Goal: Task Accomplishment & Management: Use online tool/utility

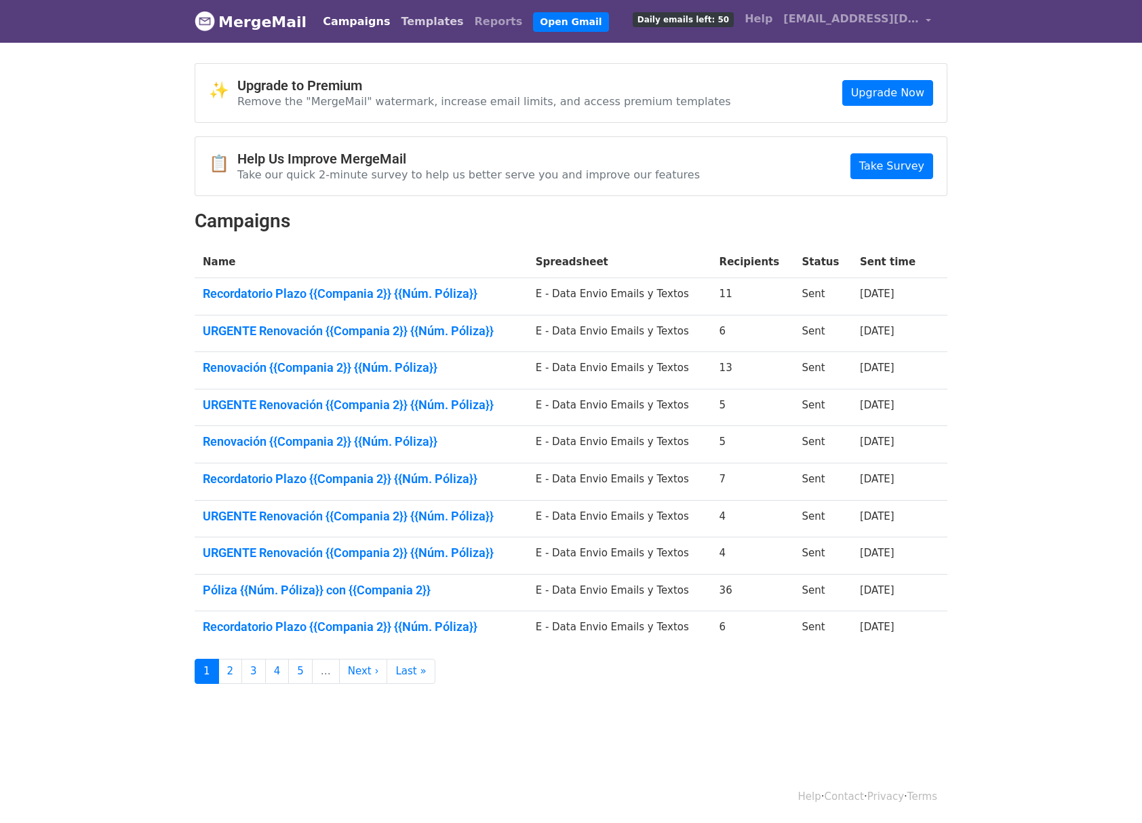
click at [401, 16] on link "Templates" at bounding box center [431, 21] width 73 height 27
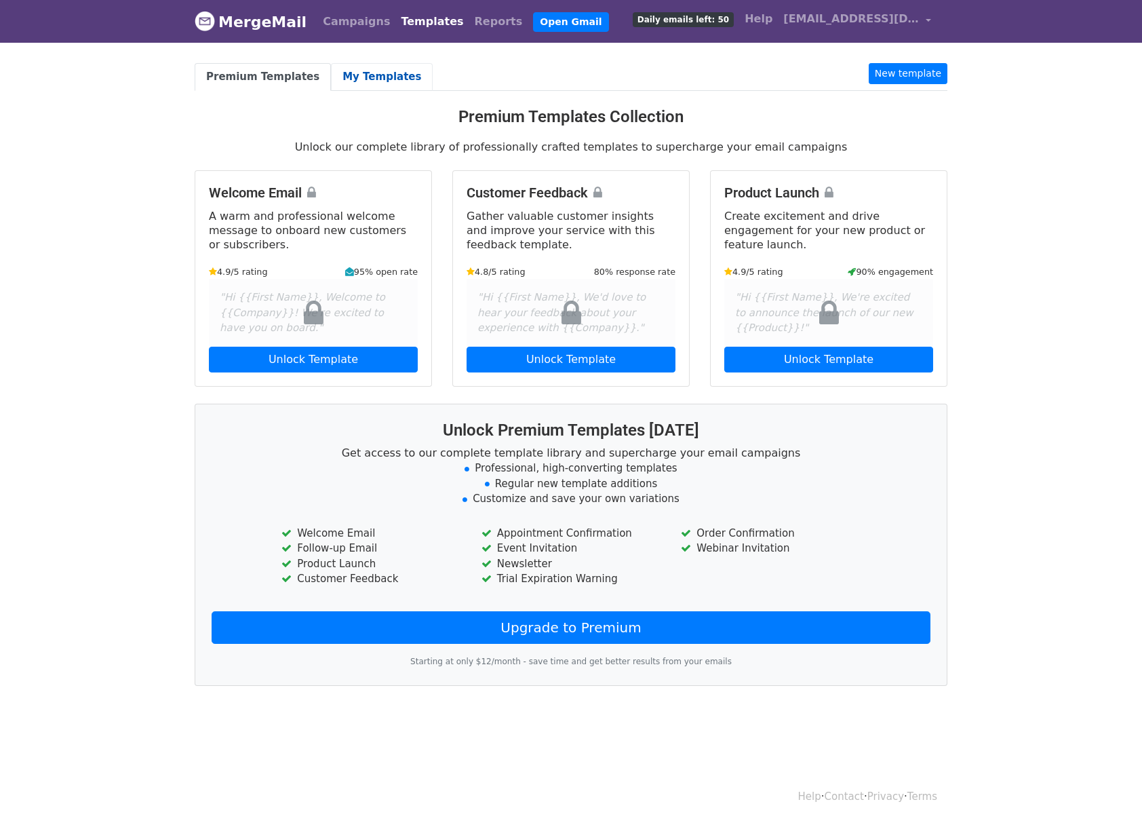
click at [355, 69] on link "My Templates" at bounding box center [382, 77] width 102 height 28
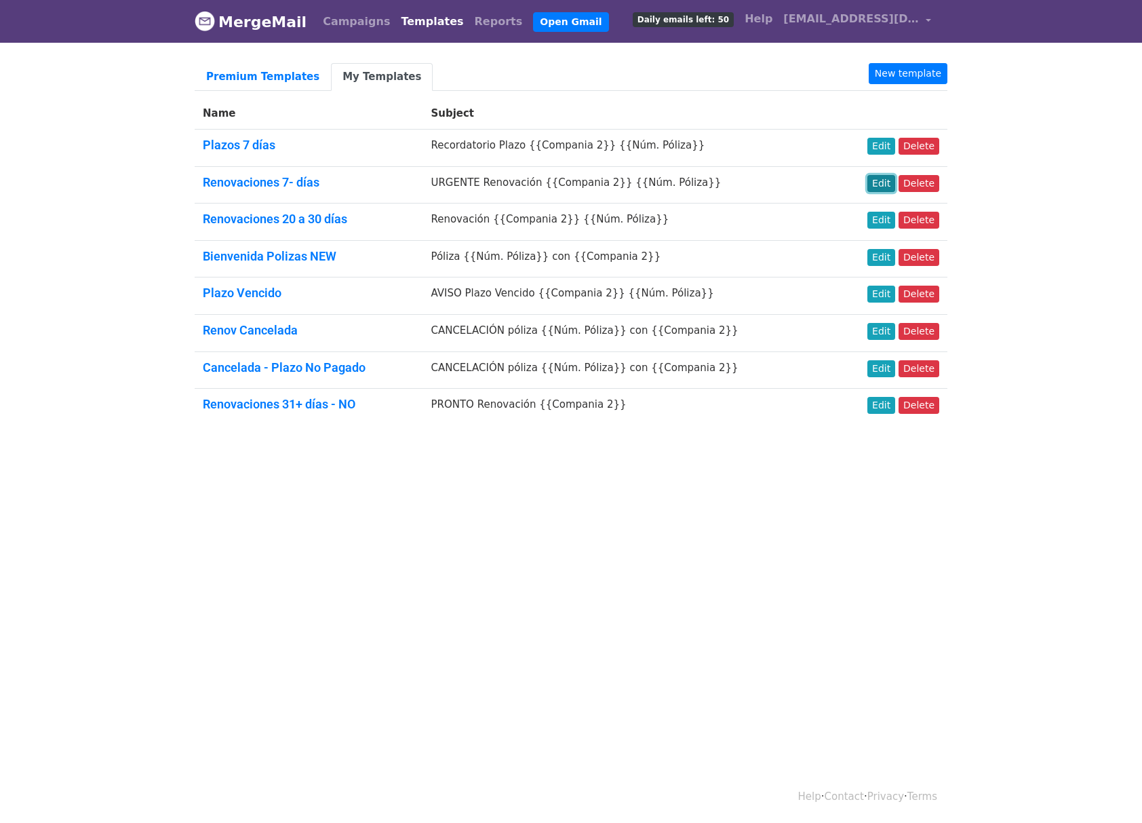
click at [888, 183] on link "Edit" at bounding box center [881, 183] width 28 height 17
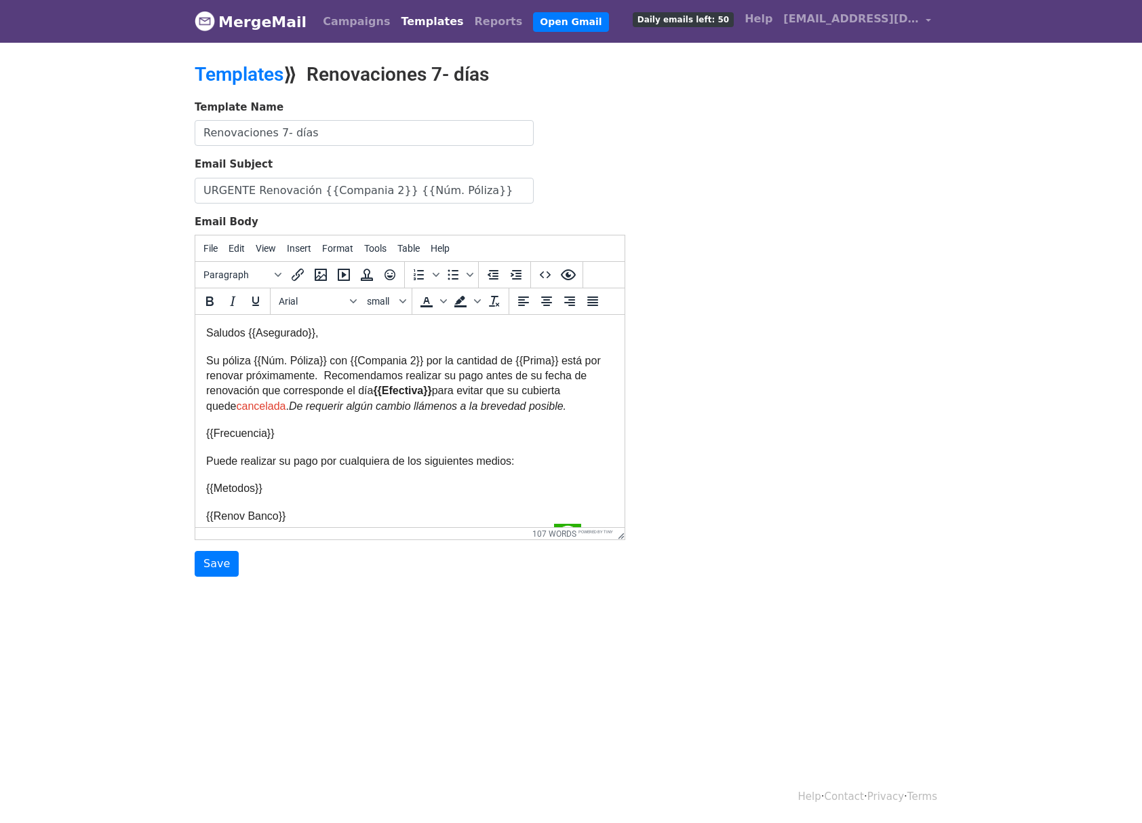
scroll to position [231, 0]
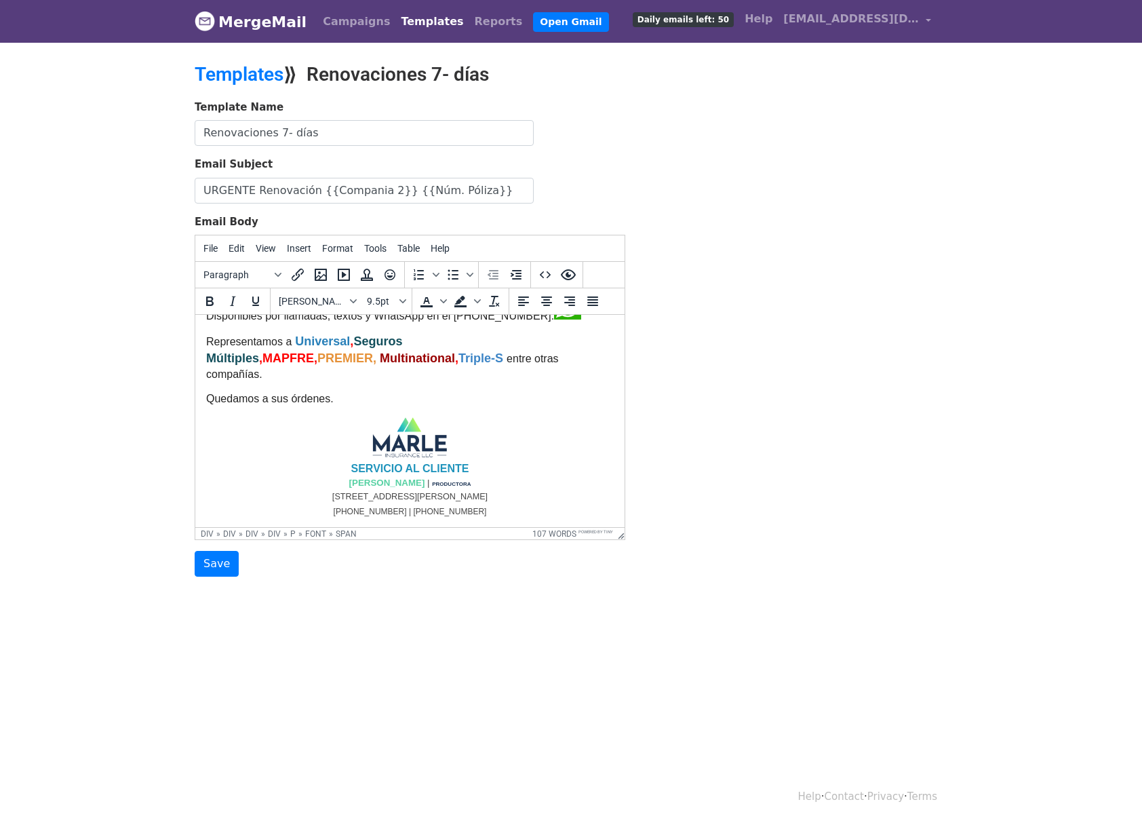
click at [485, 500] on p "[STREET_ADDRESS][PERSON_NAME]" at bounding box center [410, 495] width 408 height 15
click at [491, 508] on p "[PHONE_NUMBER] | [PHONE_NUMBER]" at bounding box center [410, 510] width 408 height 15
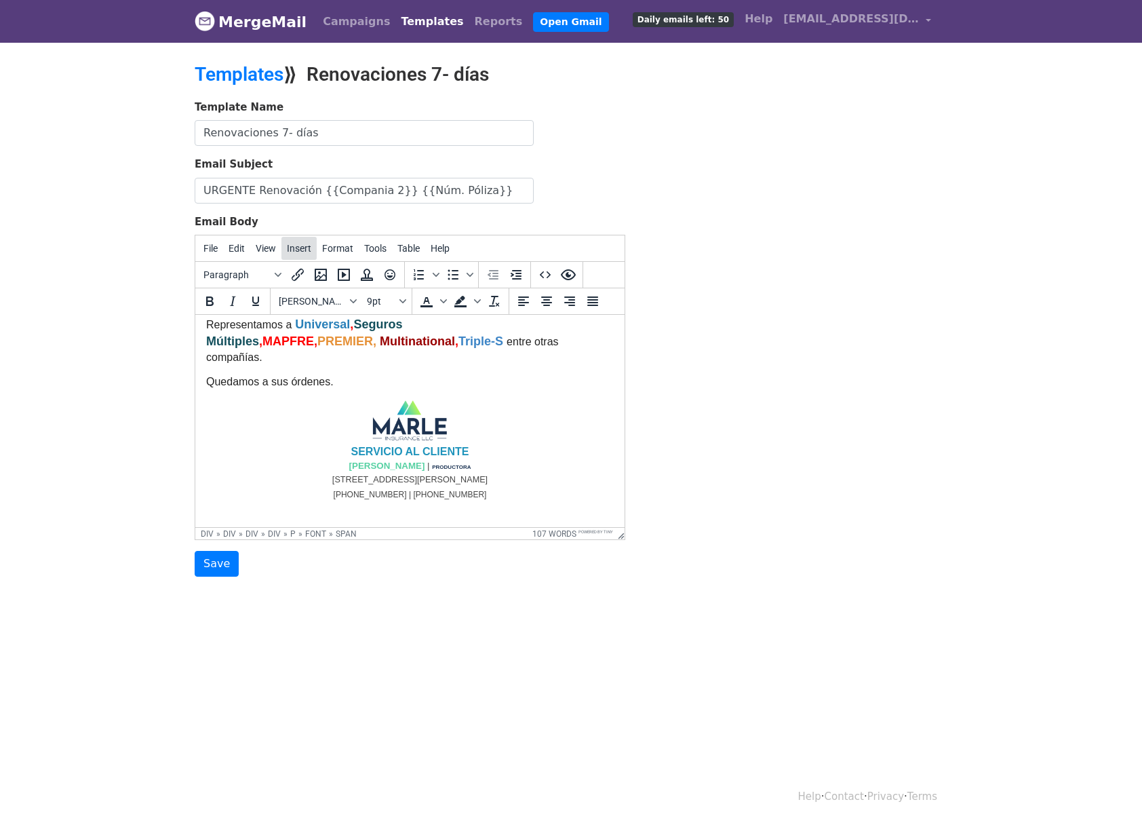
click at [287, 249] on span "Insert" at bounding box center [299, 248] width 24 height 11
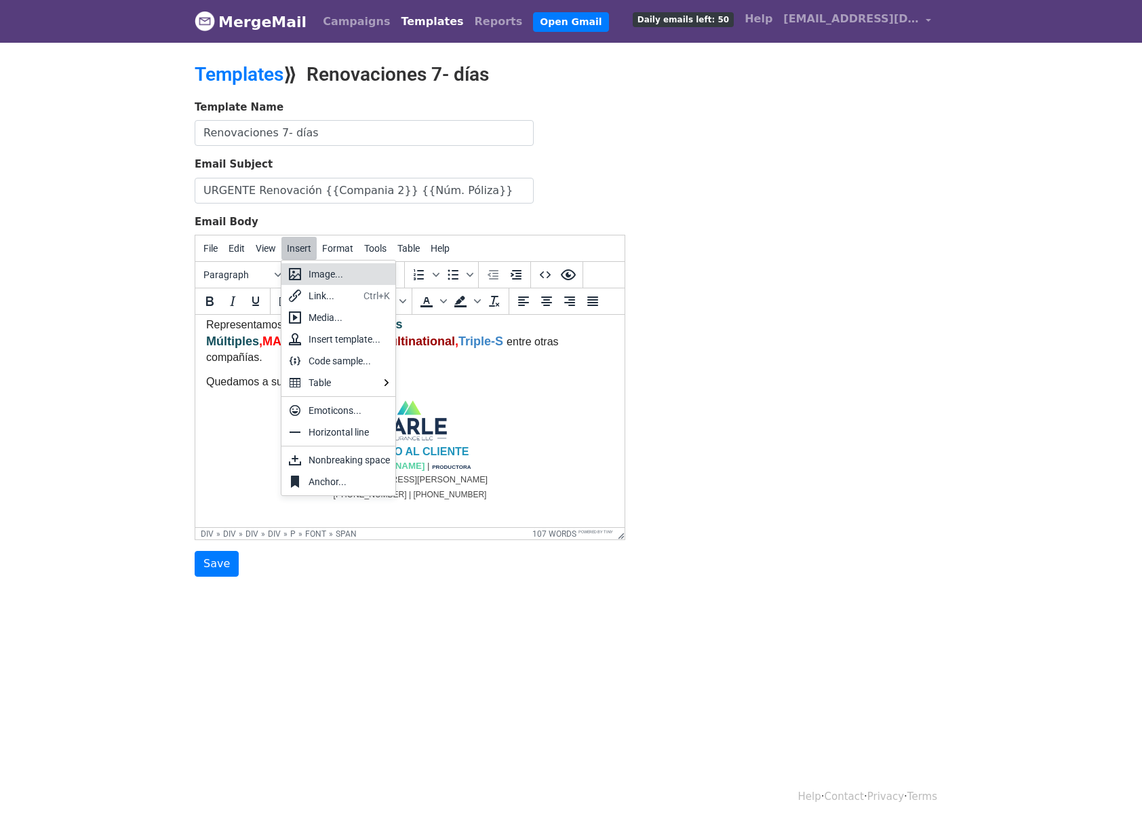
click at [336, 271] on div "Image..." at bounding box center [349, 274] width 81 height 16
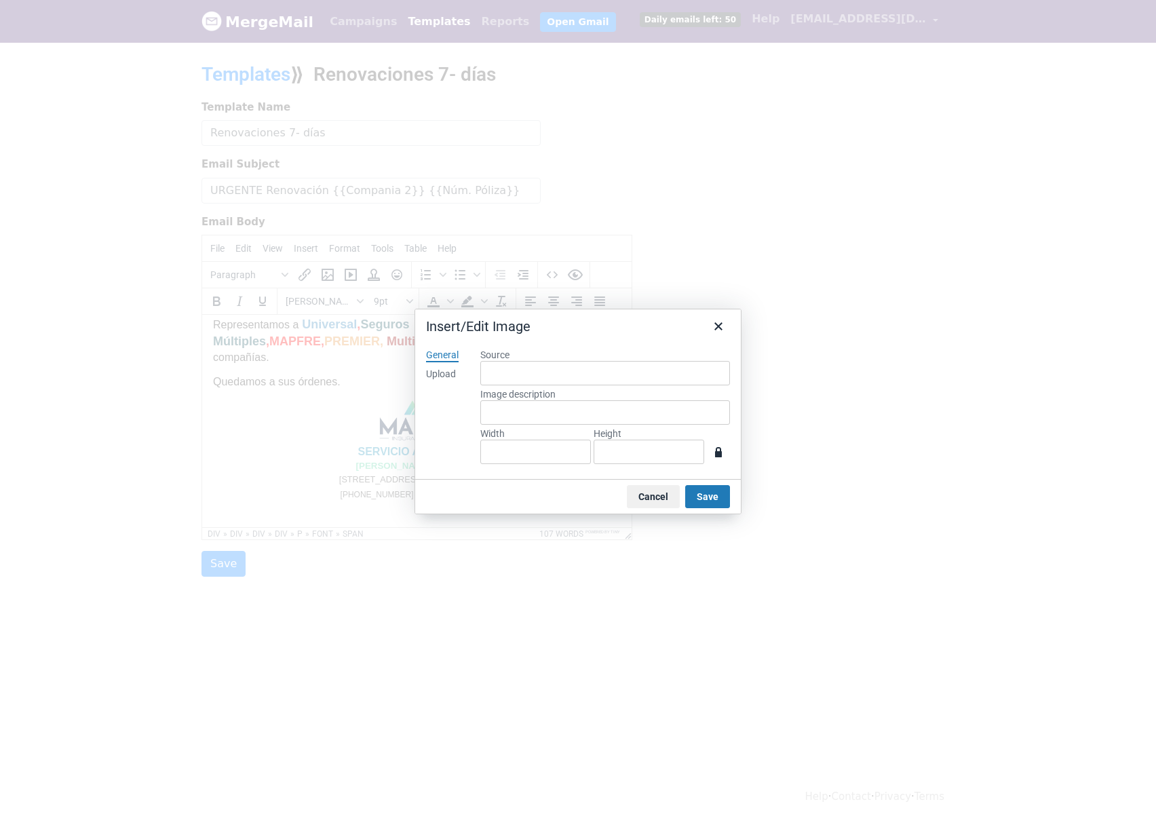
click at [450, 370] on div "Upload" at bounding box center [441, 375] width 30 height 14
click at [605, 417] on button "Browse for an image" at bounding box center [605, 419] width 114 height 23
type input "1080"
type input "1350"
click at [712, 495] on button "Save" at bounding box center [707, 496] width 45 height 23
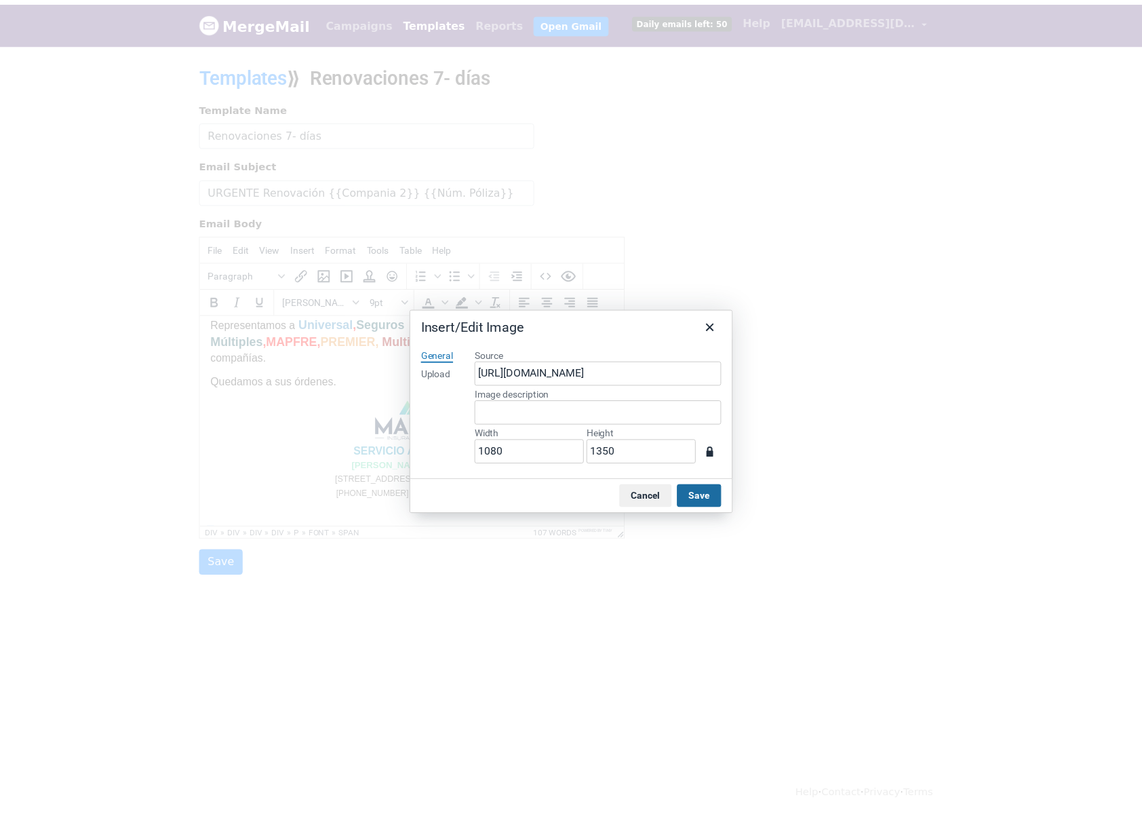
scroll to position [1182, 208]
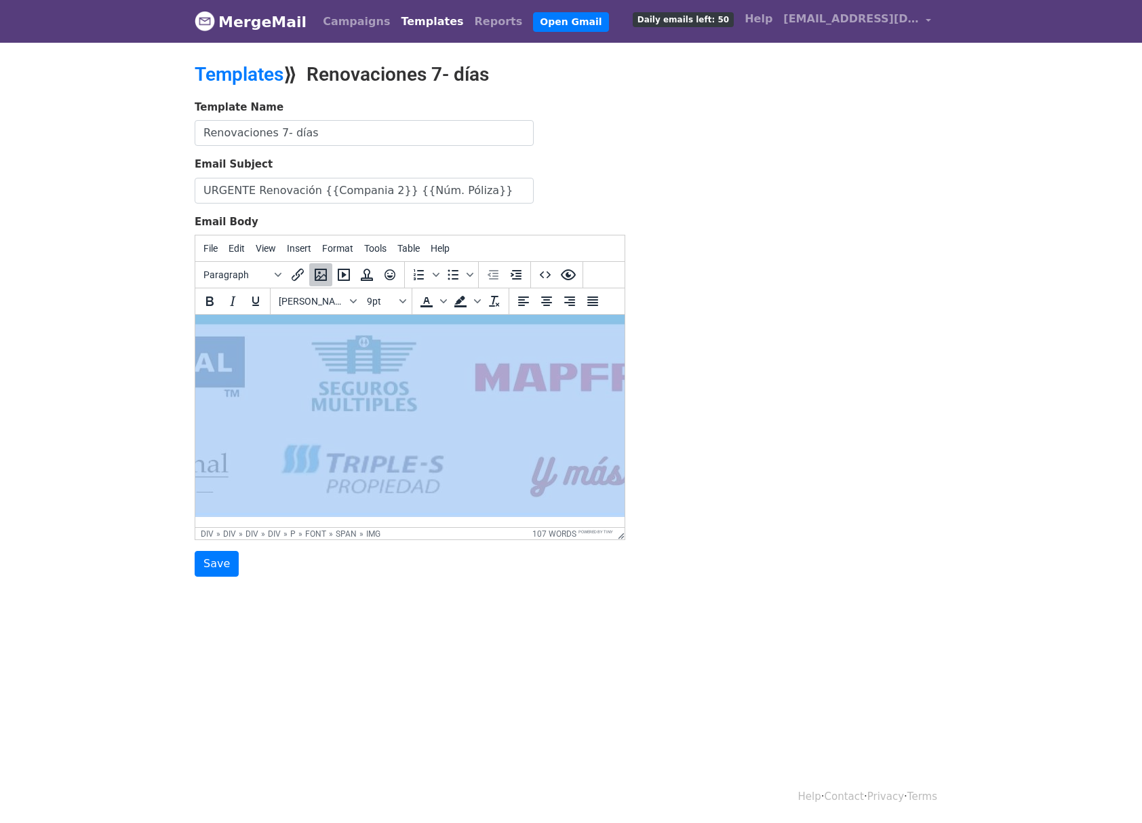
drag, startPoint x: 526, startPoint y: 438, endPoint x: 502, endPoint y: 439, distance: 23.7
click at [502, 439] on img at bounding box center [364, 55] width 732 height 916
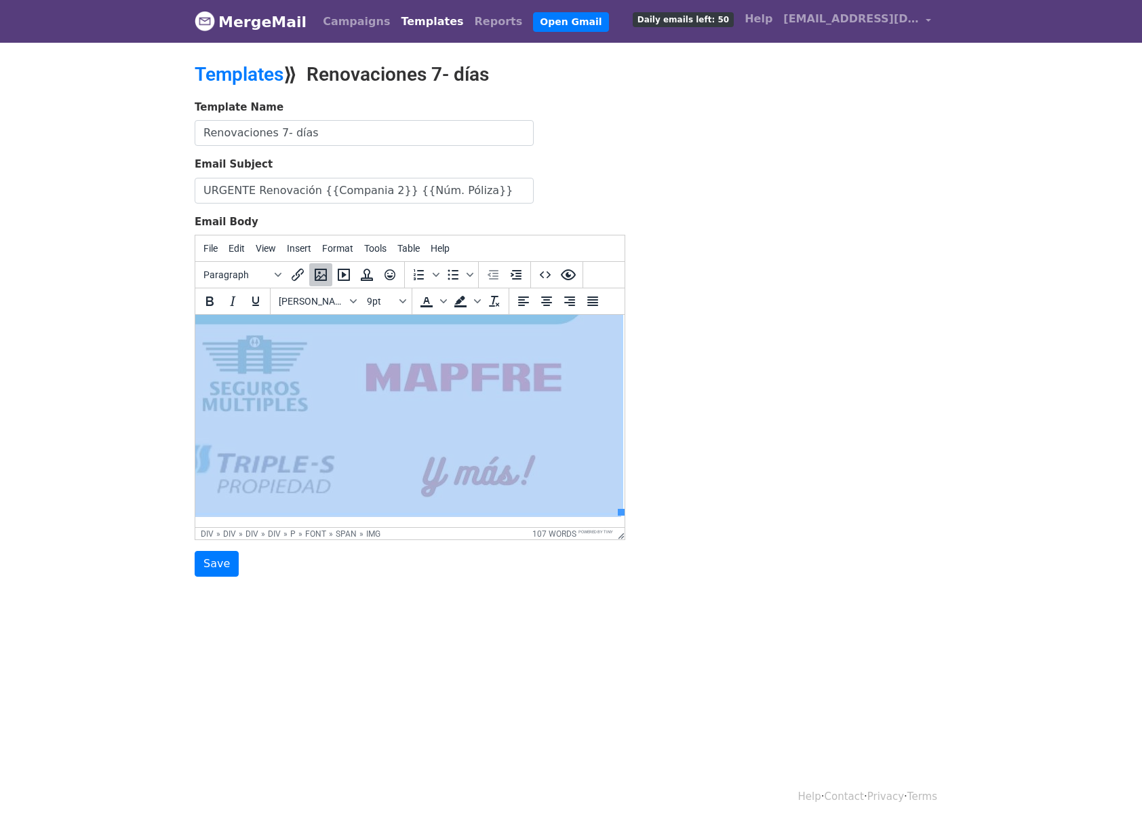
drag, startPoint x: 488, startPoint y: 524, endPoint x: 825, endPoint y: 830, distance: 455.1
drag, startPoint x: 609, startPoint y: 508, endPoint x: 390, endPoint y: 345, distance: 273.3
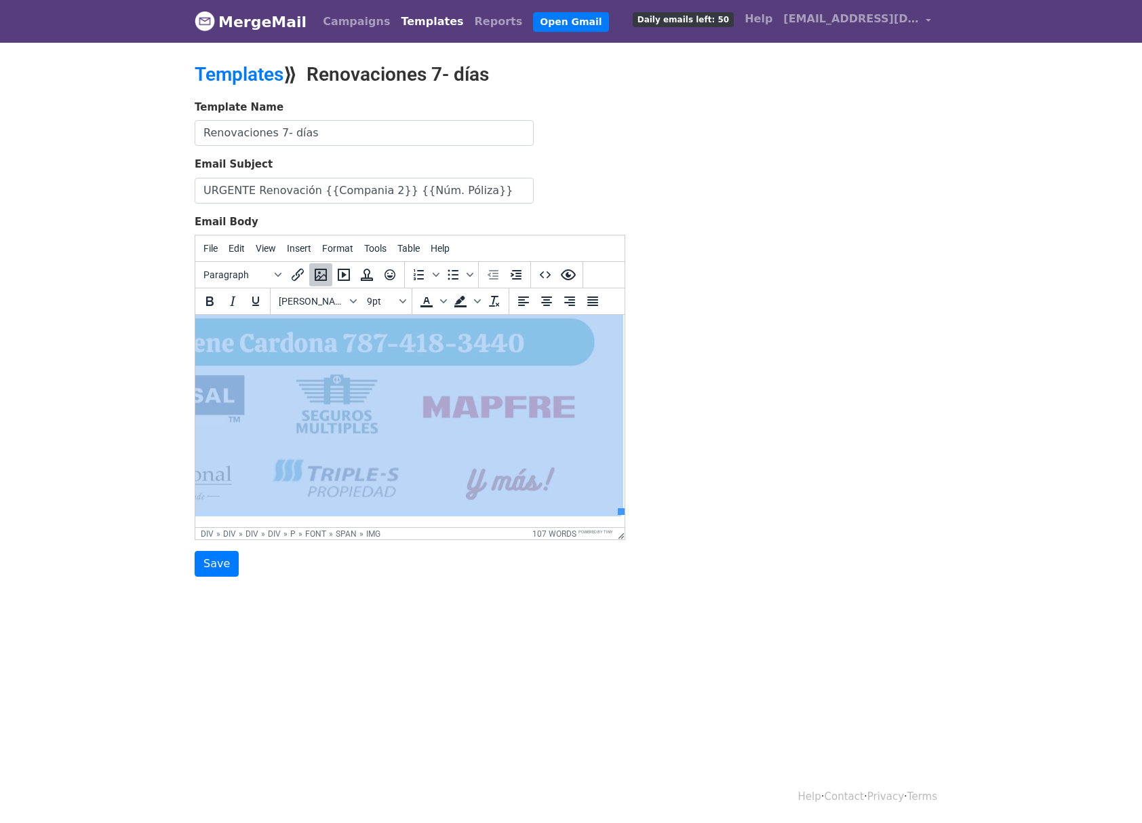
scroll to position [989, 163]
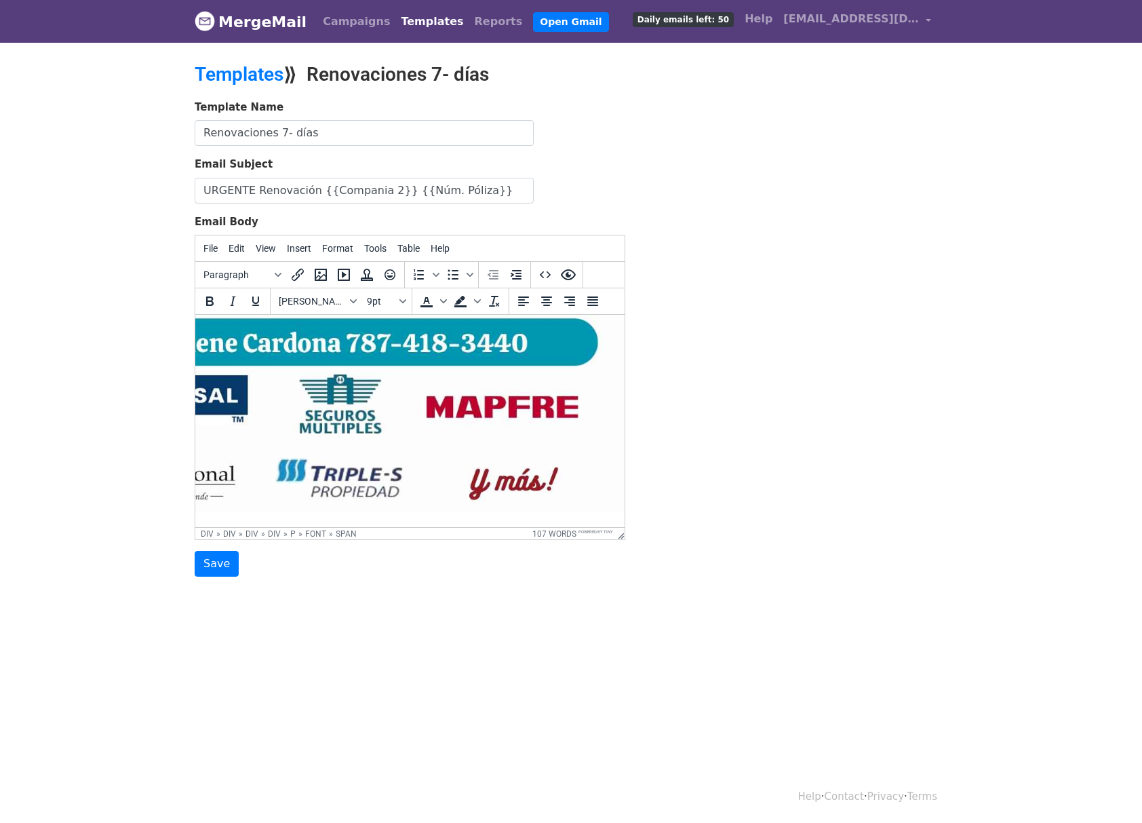
drag, startPoint x: 608, startPoint y: 500, endPoint x: 385, endPoint y: 300, distance: 300.2
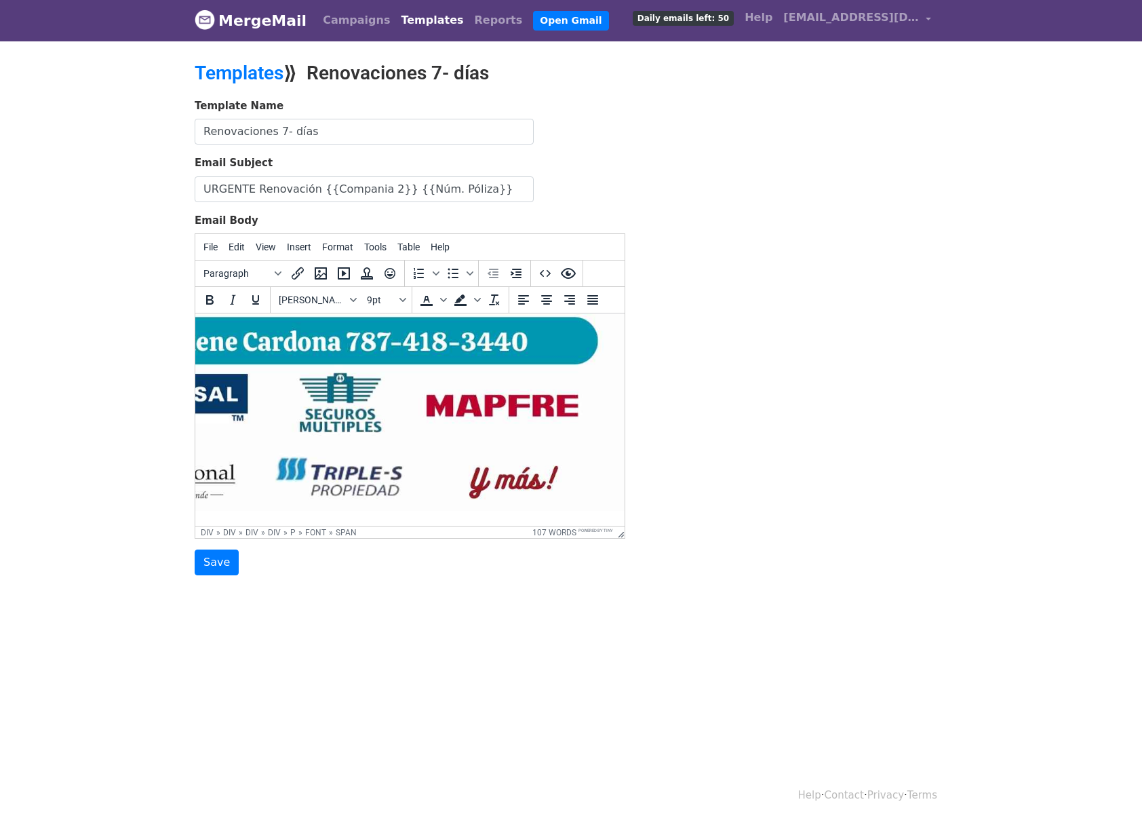
click at [593, 469] on img at bounding box center [340, 155] width 568 height 711
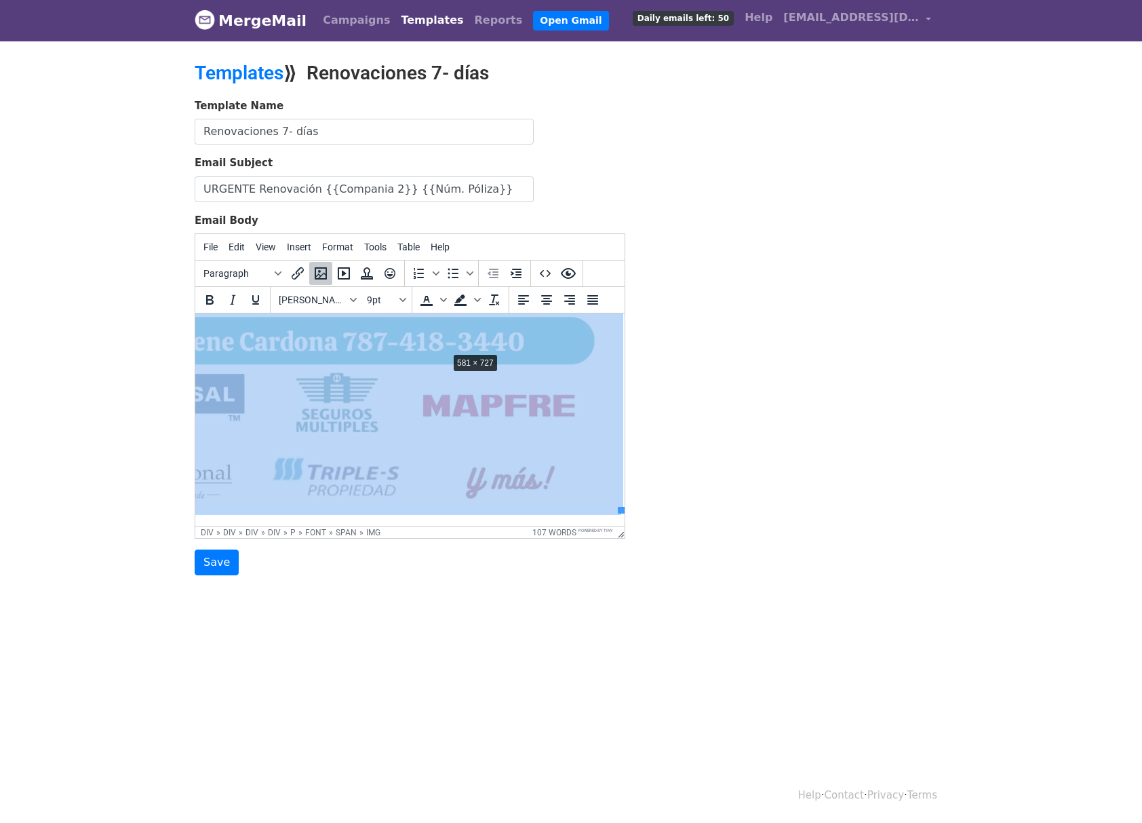
drag, startPoint x: 611, startPoint y: 496, endPoint x: 574, endPoint y: 595, distance: 105.8
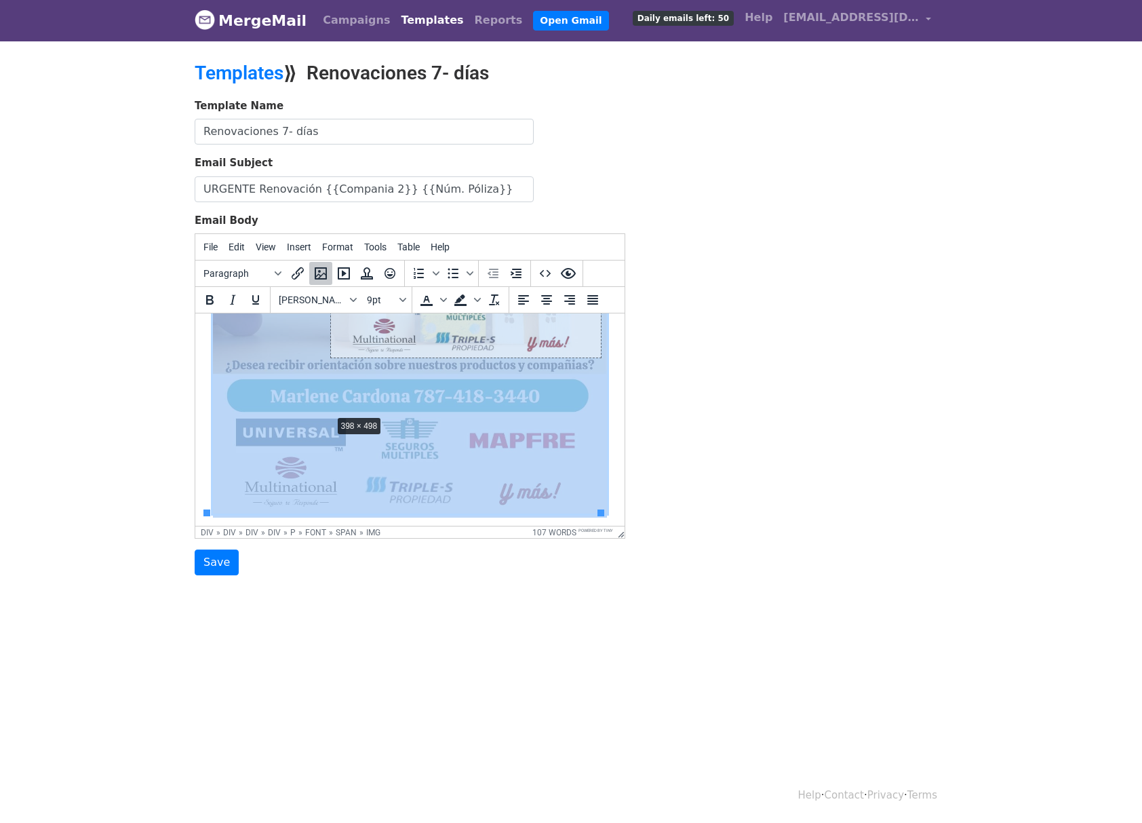
drag, startPoint x: 207, startPoint y: 512, endPoint x: 380, endPoint y: 370, distance: 224.1
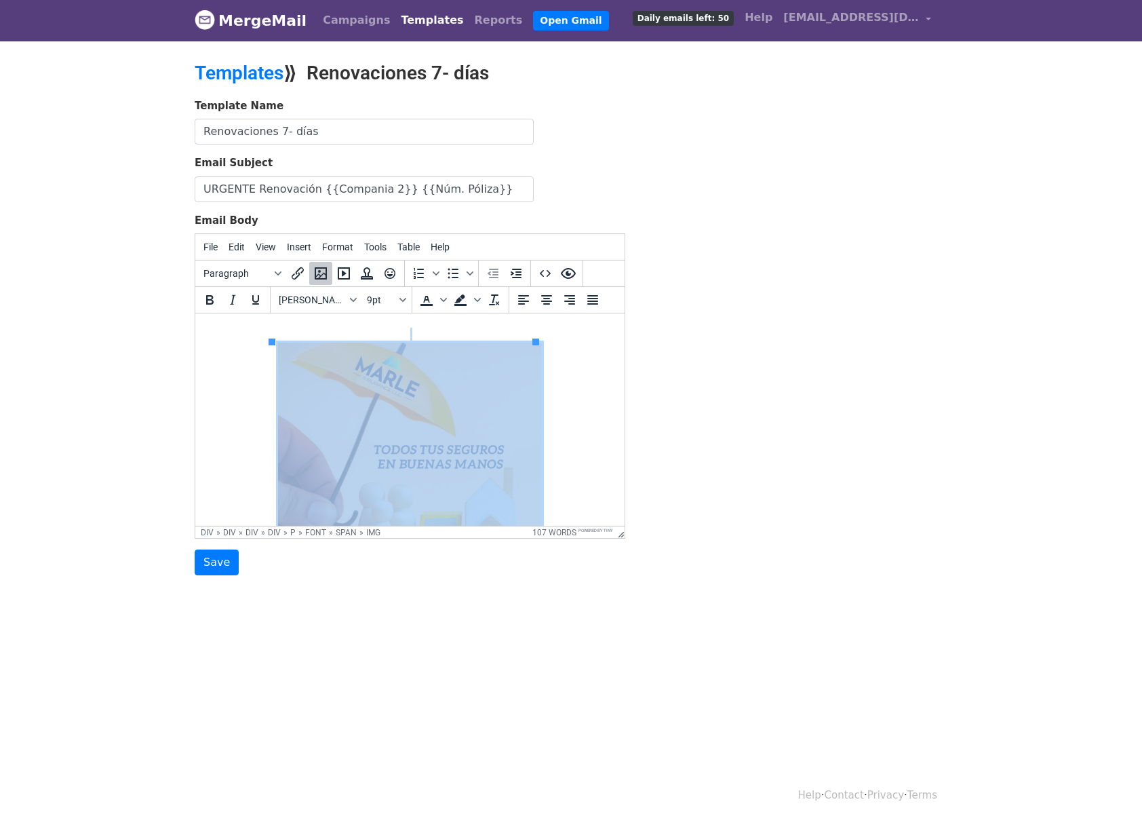
scroll to position [414, 0]
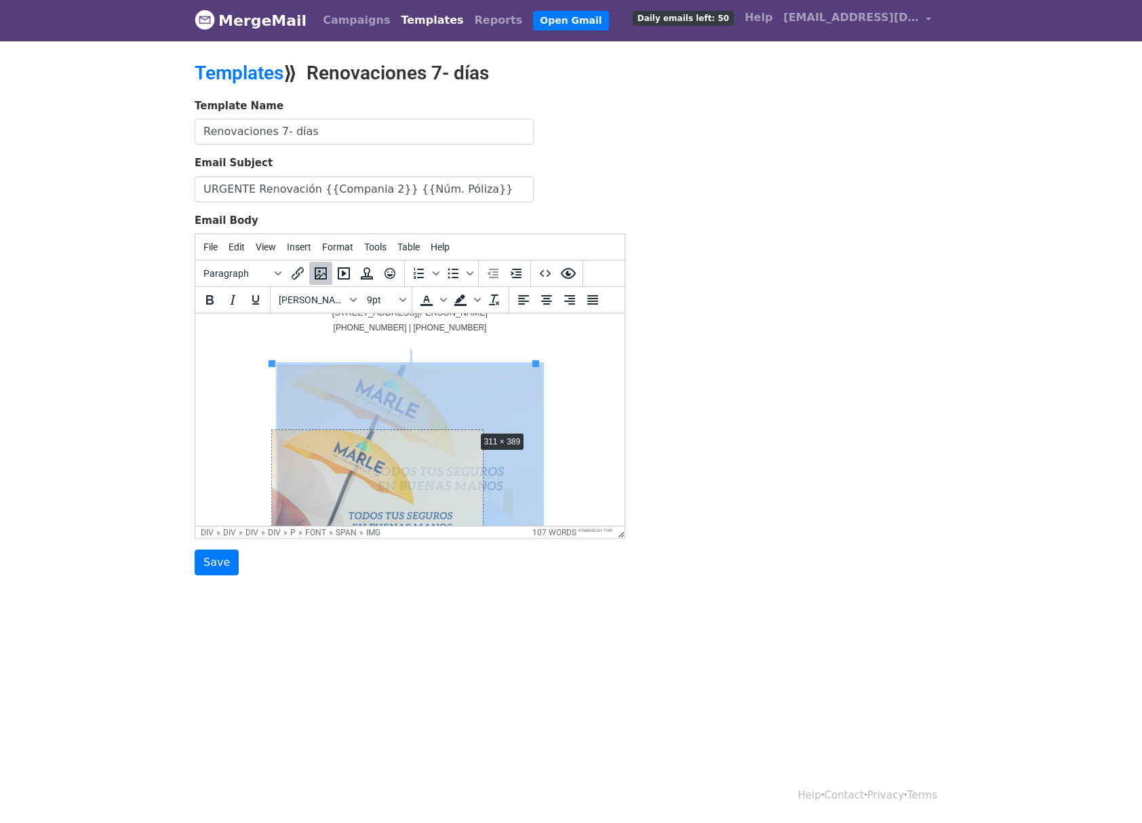
drag, startPoint x: 536, startPoint y: 359, endPoint x: 454, endPoint y: 449, distance: 121.9
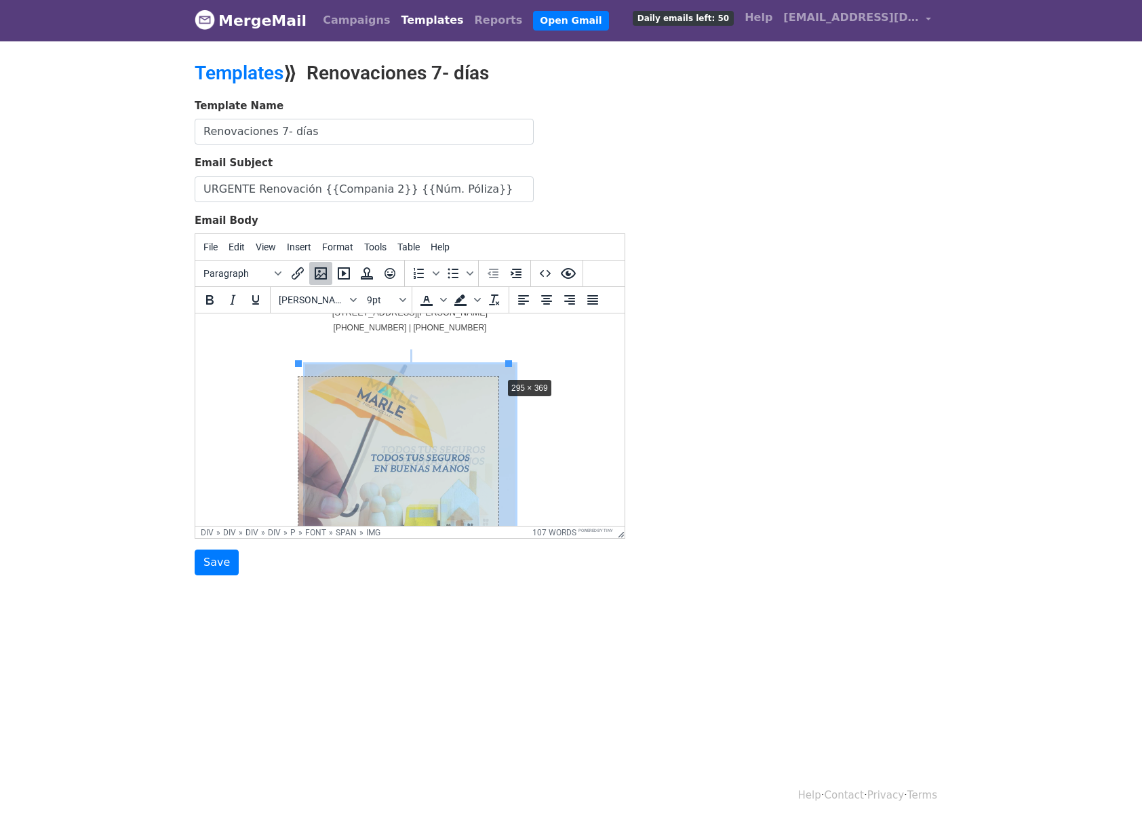
drag, startPoint x: 509, startPoint y: 364, endPoint x: 468, endPoint y: 420, distance: 69.5
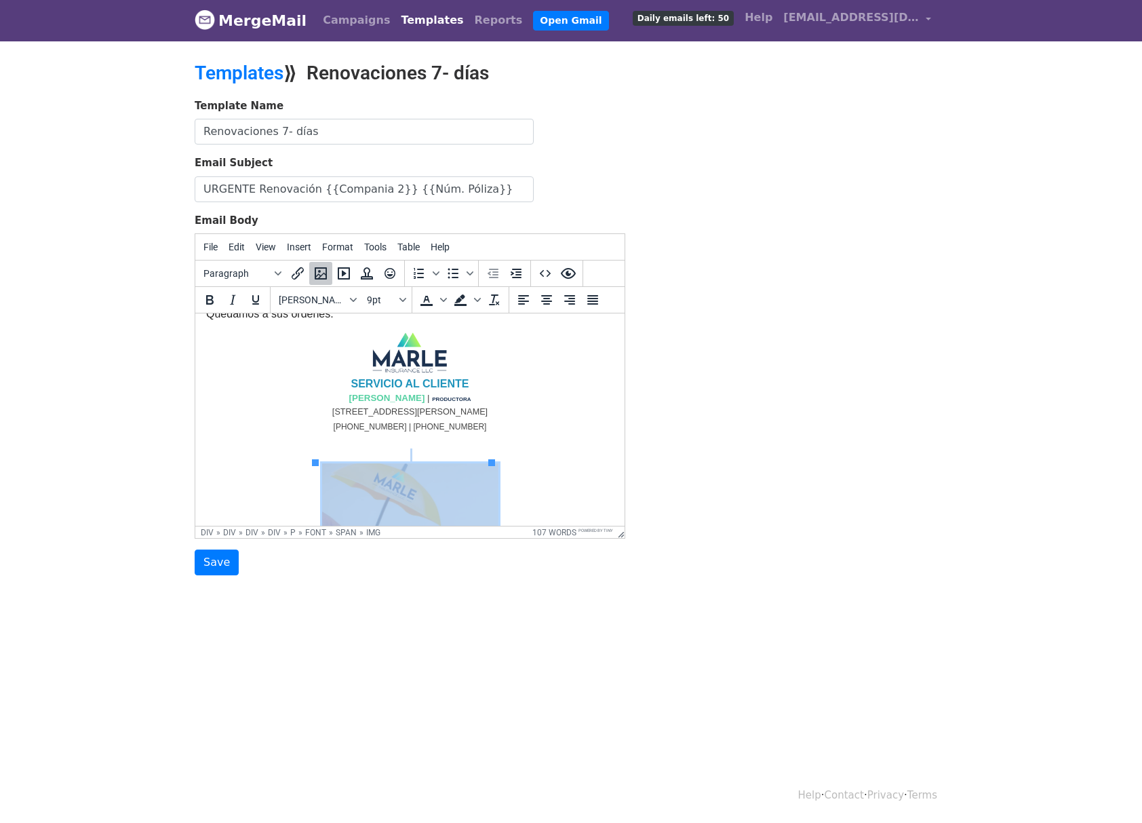
scroll to position [214, 0]
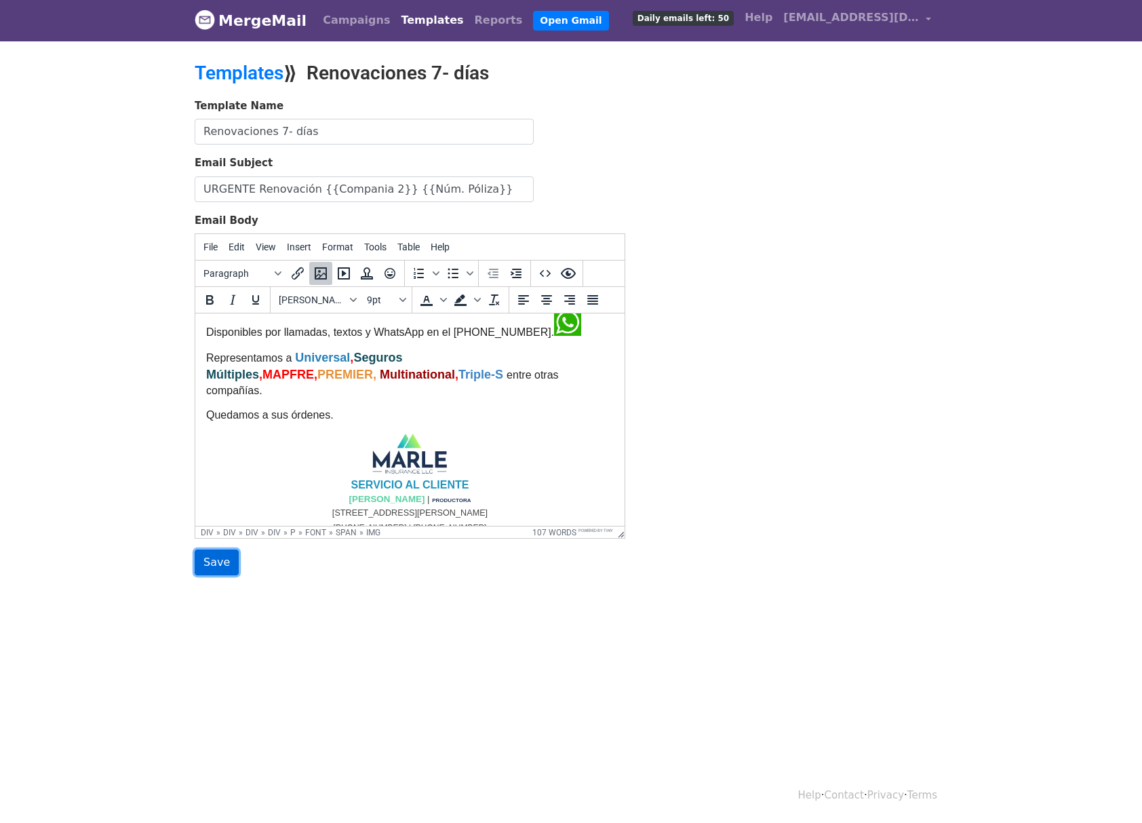
click at [220, 558] on input "Save" at bounding box center [217, 562] width 44 height 26
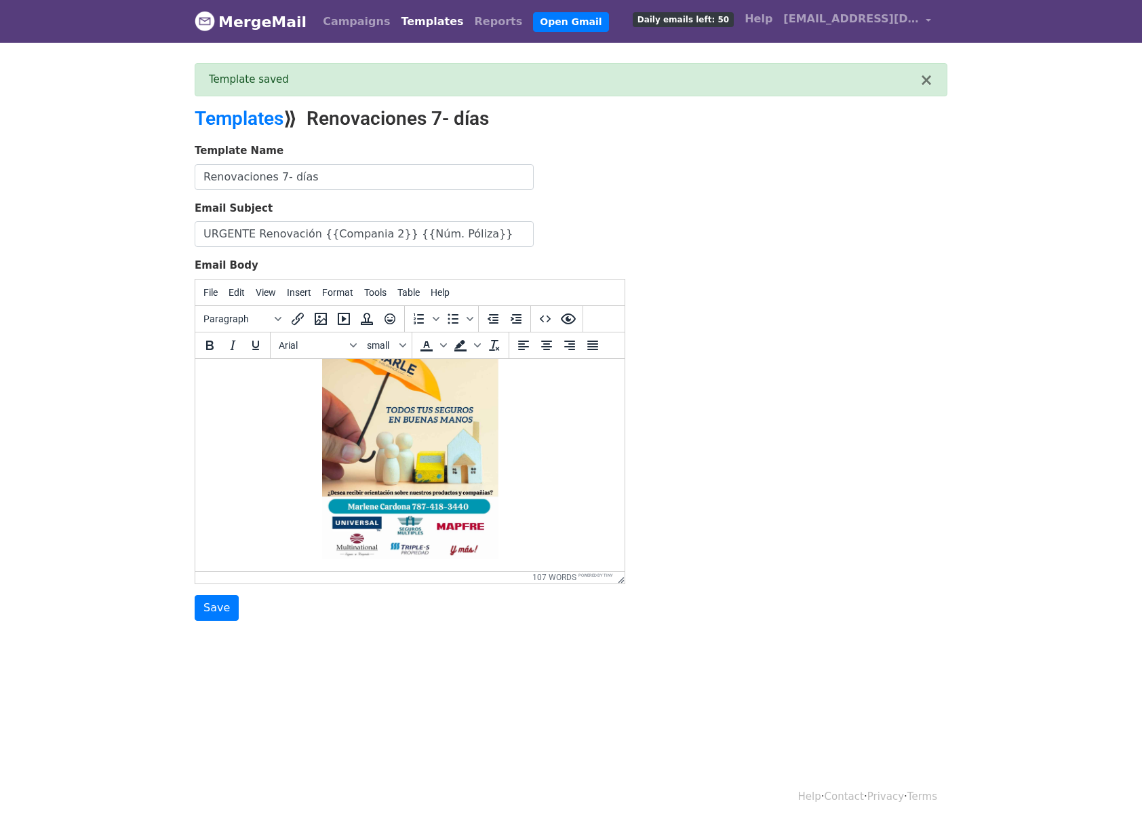
scroll to position [1, 0]
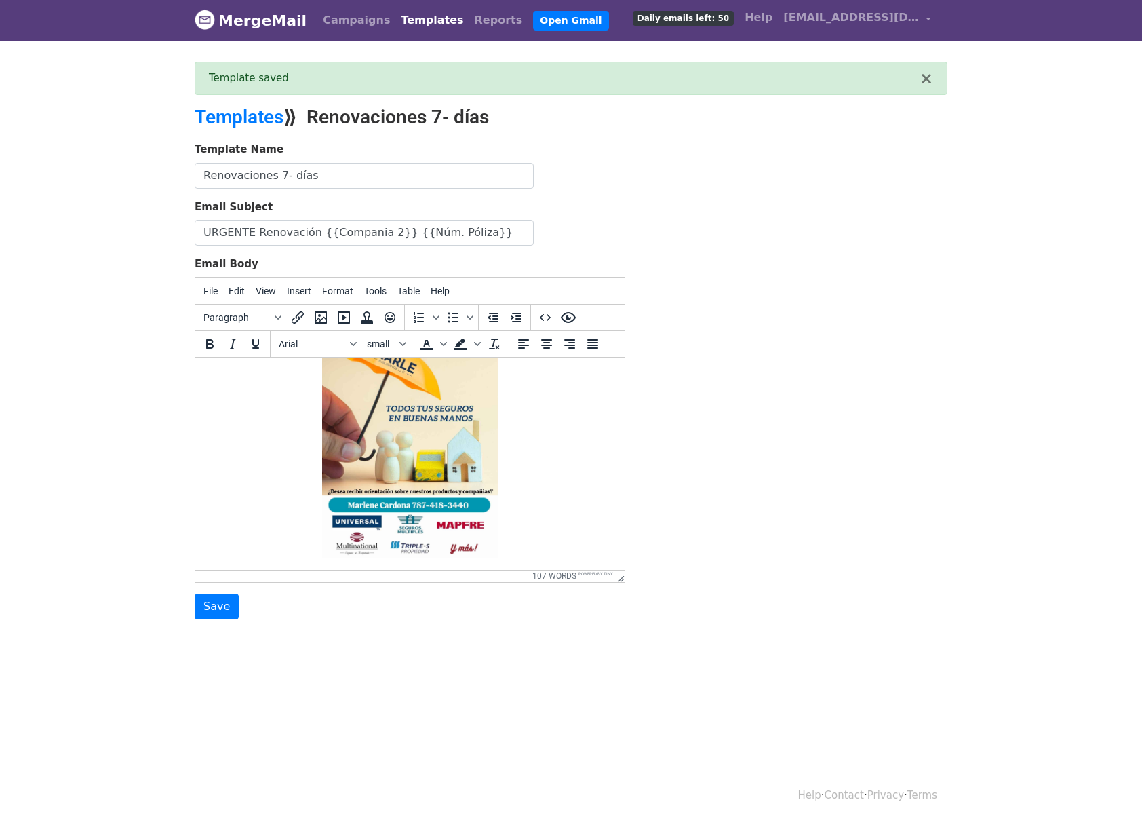
click at [408, 28] on link "Templates" at bounding box center [431, 20] width 73 height 27
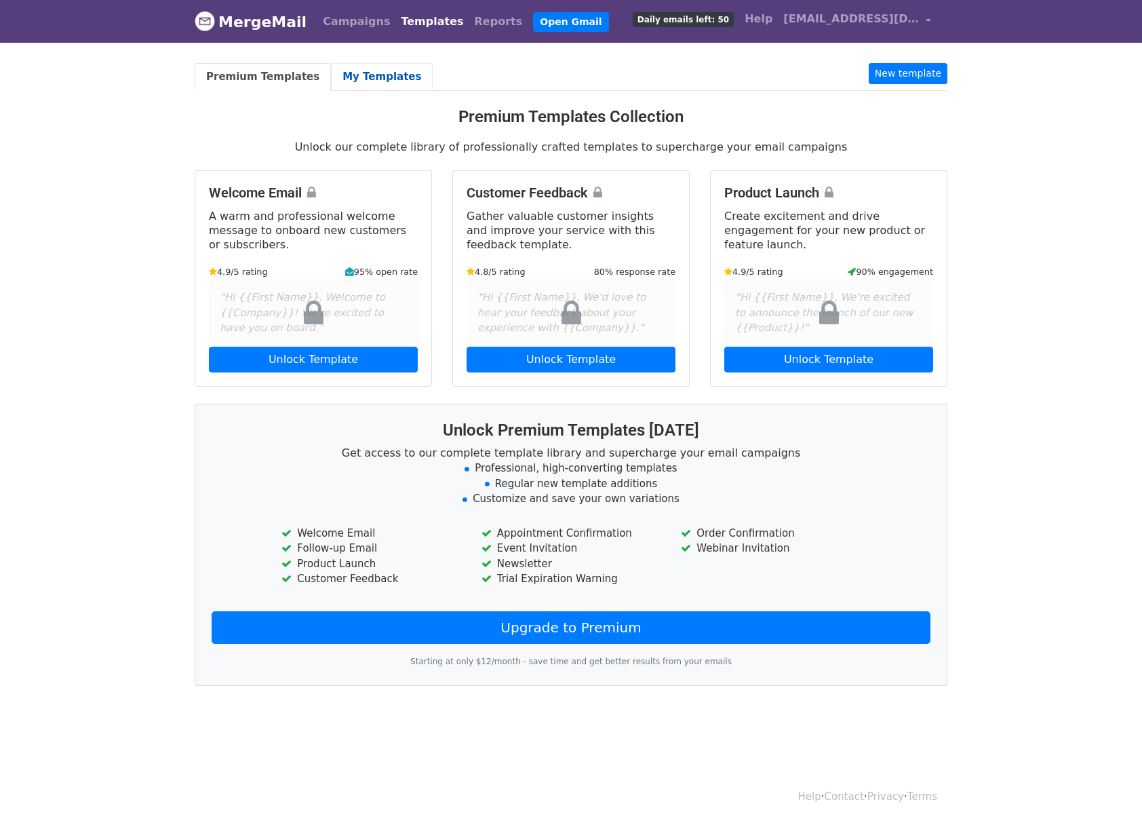
click at [364, 87] on link "My Templates" at bounding box center [382, 77] width 102 height 28
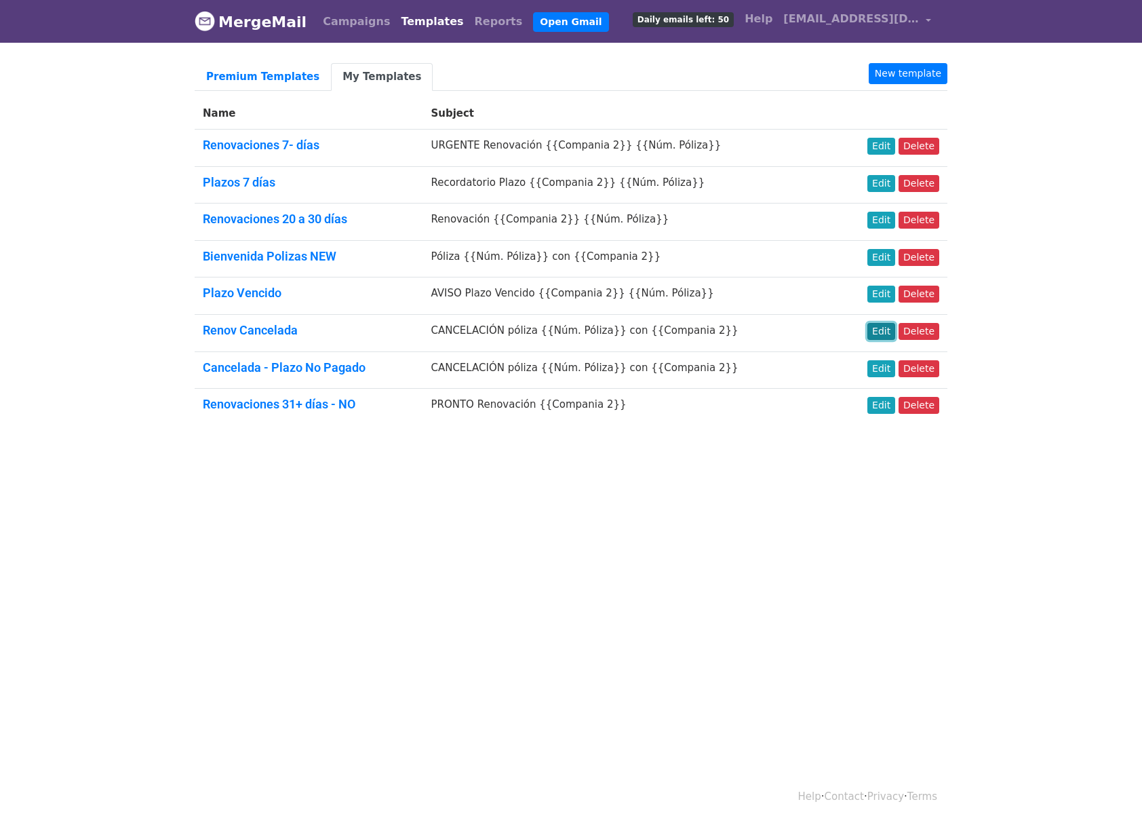
click at [879, 332] on link "Edit" at bounding box center [881, 331] width 28 height 17
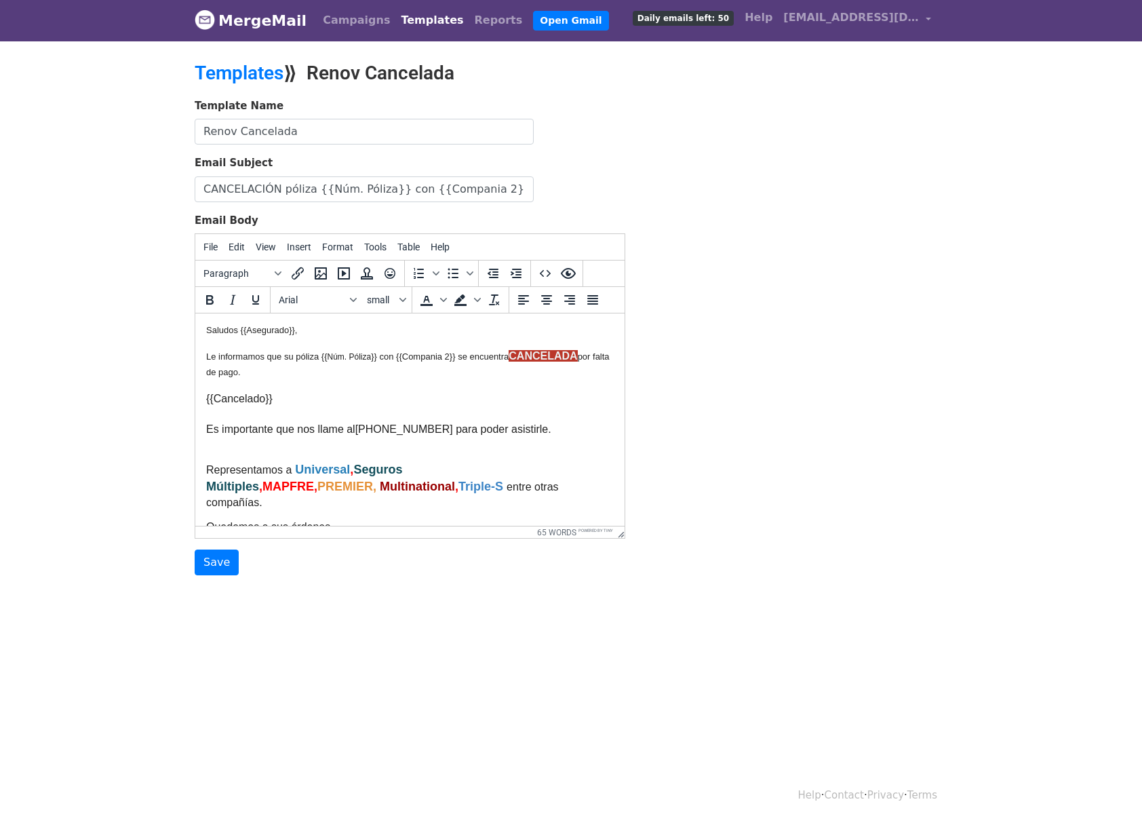
click at [492, 516] on html "Saludos {{Asegurado}}, Le informamos que su póliza {{ Núm. Póliza }} con {{Comp…" at bounding box center [409, 485] width 429 height 344
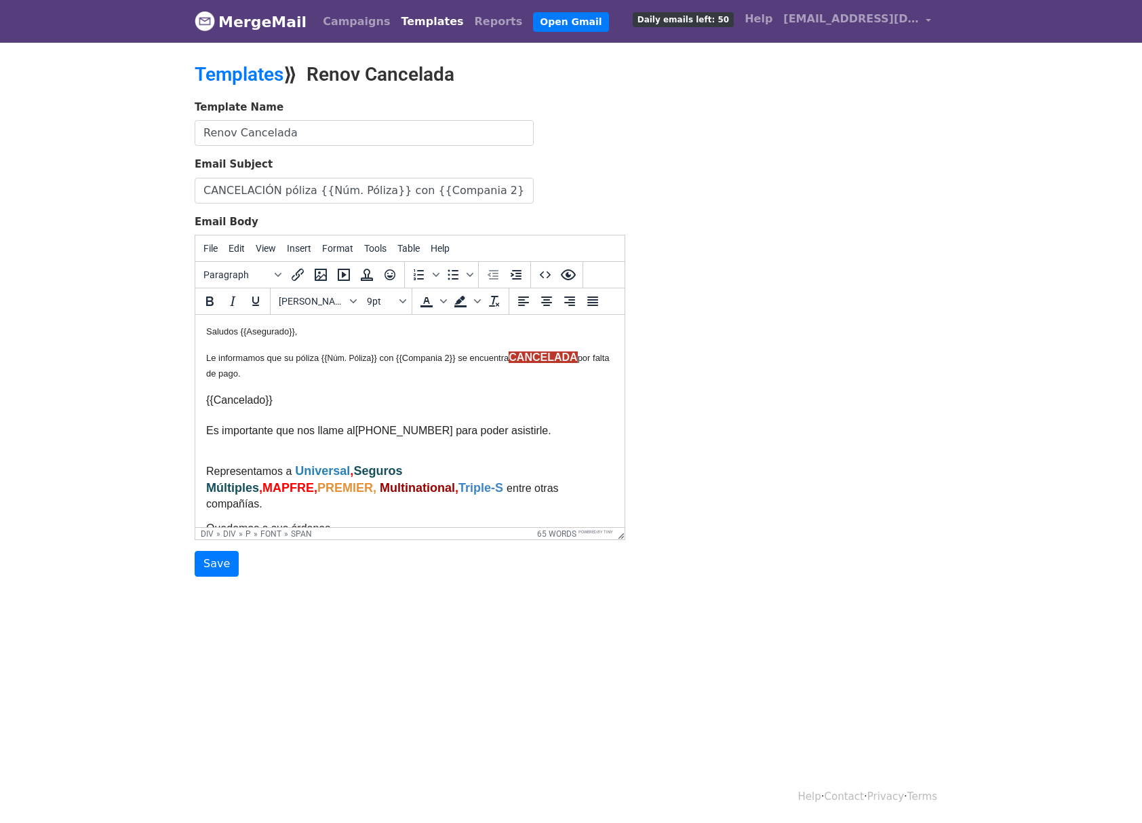
click at [425, 26] on link "Templates" at bounding box center [431, 21] width 73 height 27
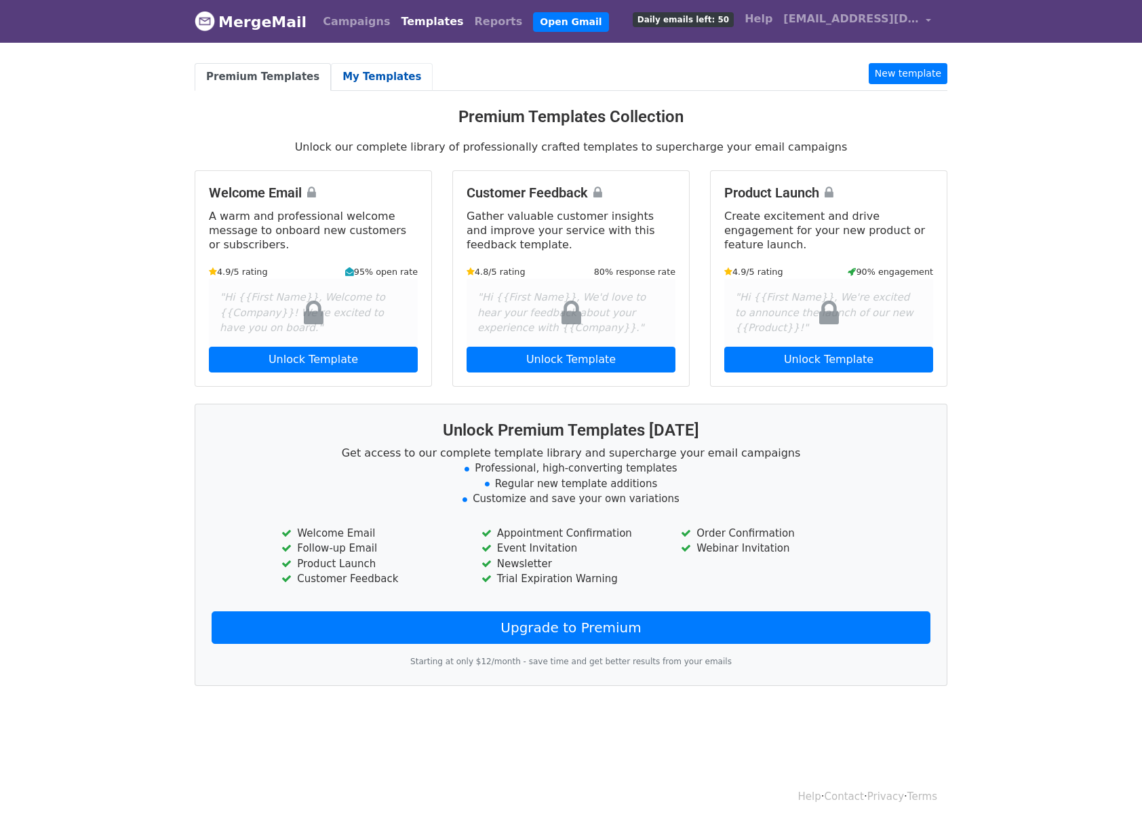
click at [373, 81] on link "My Templates" at bounding box center [382, 77] width 102 height 28
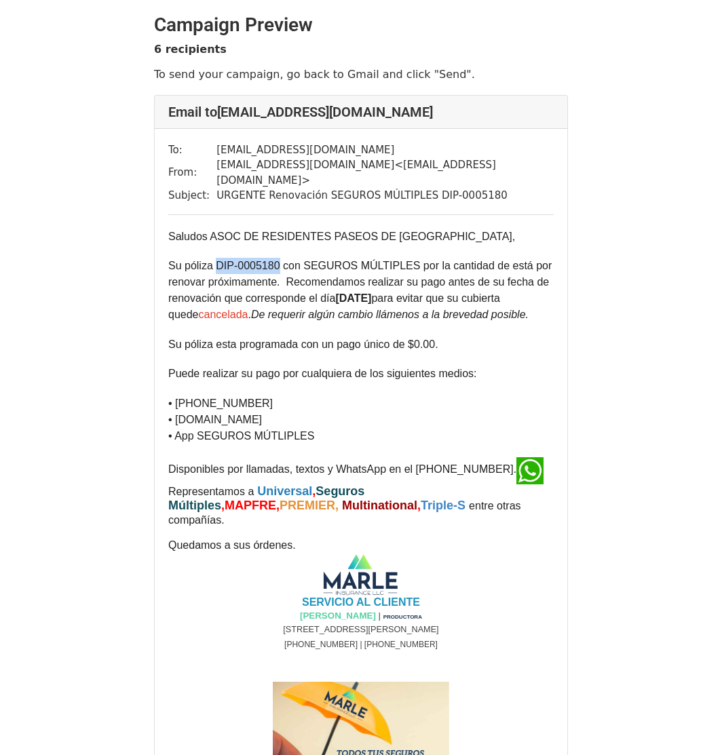
drag, startPoint x: 217, startPoint y: 249, endPoint x: 278, endPoint y: 244, distance: 61.2
click at [278, 260] on font "Su póliza DIP-0005180 con SEGUROS MÚLTIPLES por la cantidad de está por renovar…" at bounding box center [359, 290] width 383 height 60
copy font "DIP-0005180"
